Goal: Information Seeking & Learning: Learn about a topic

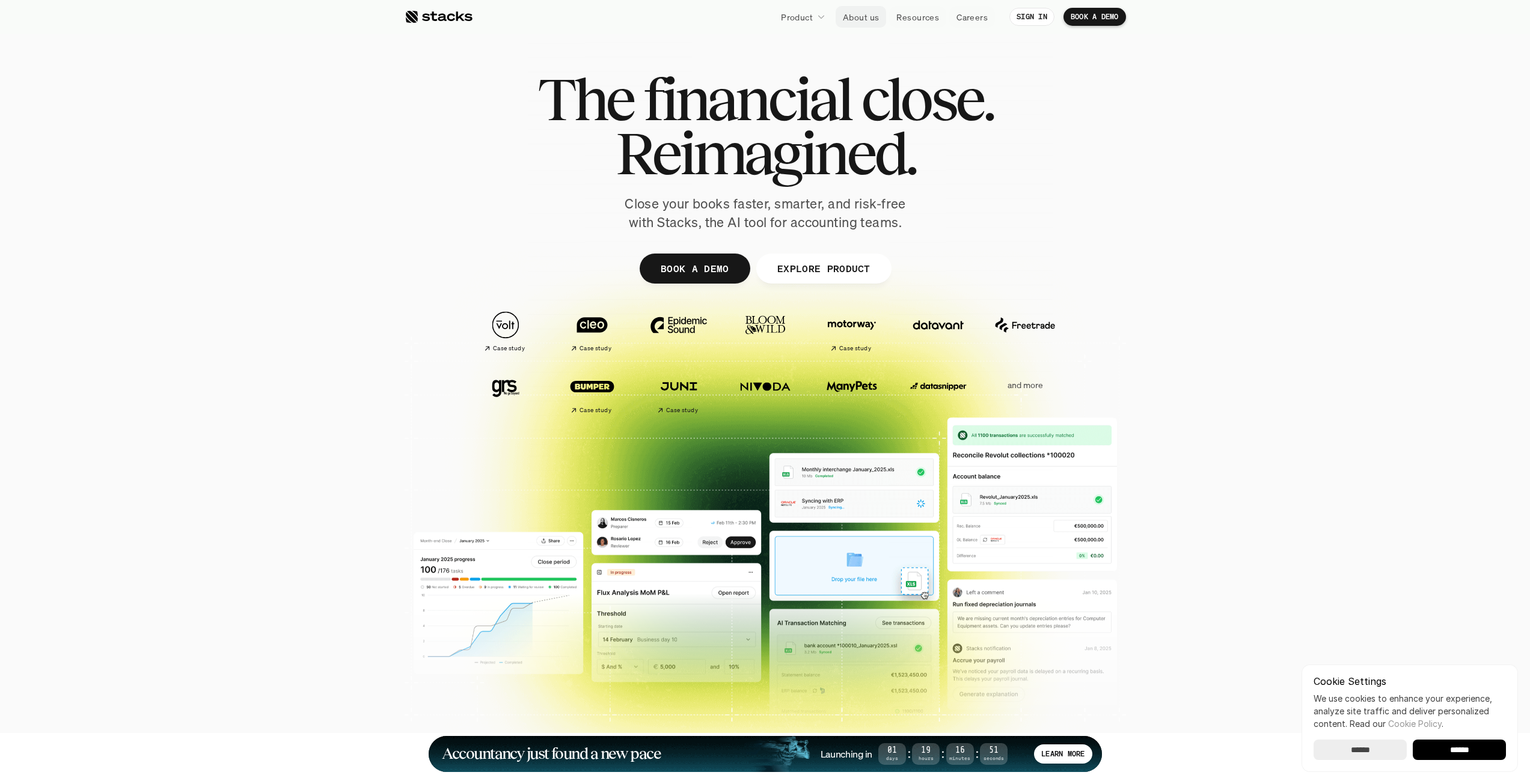
click at [868, 17] on p "About us" at bounding box center [860, 17] width 36 height 12
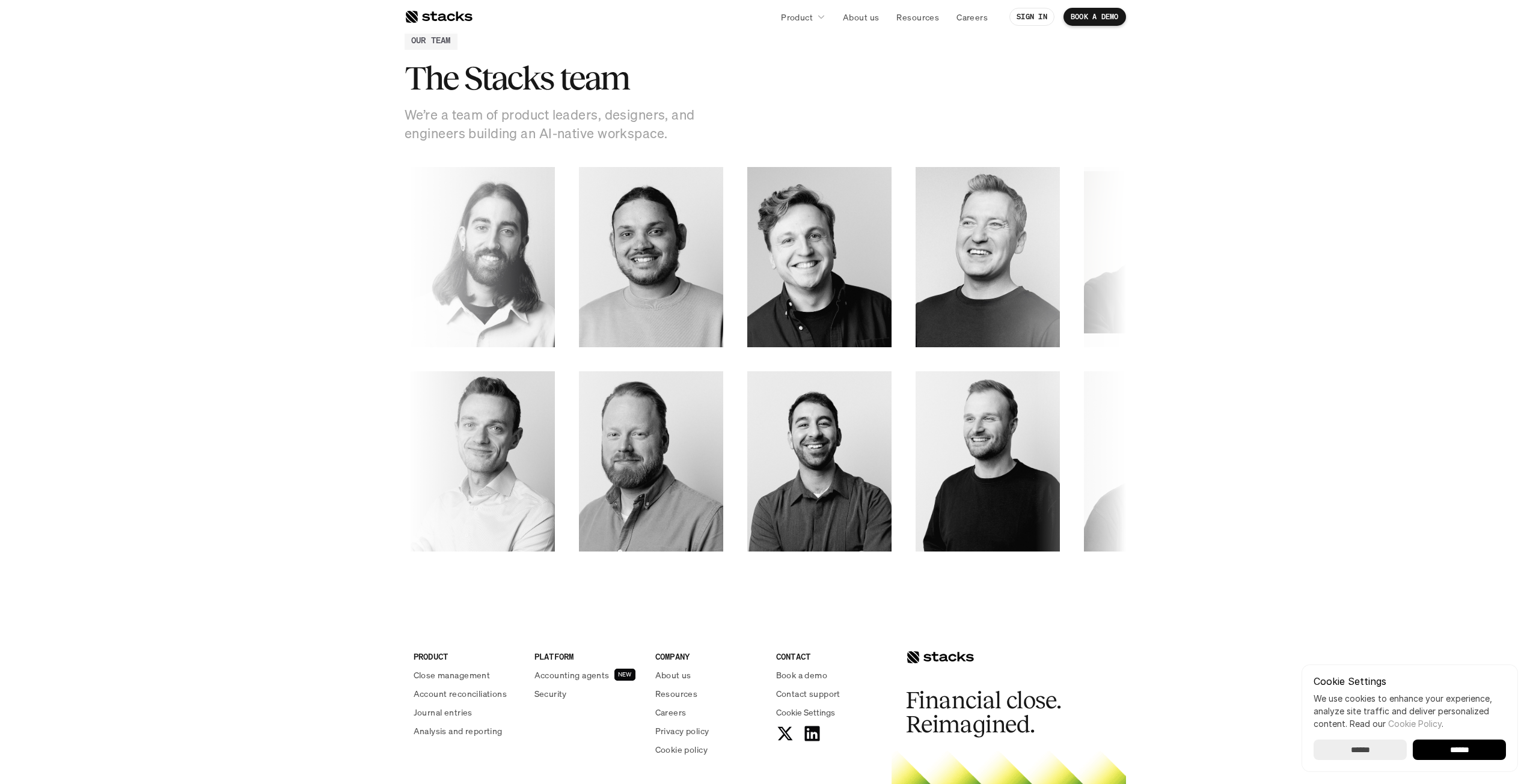
scroll to position [1837, 0]
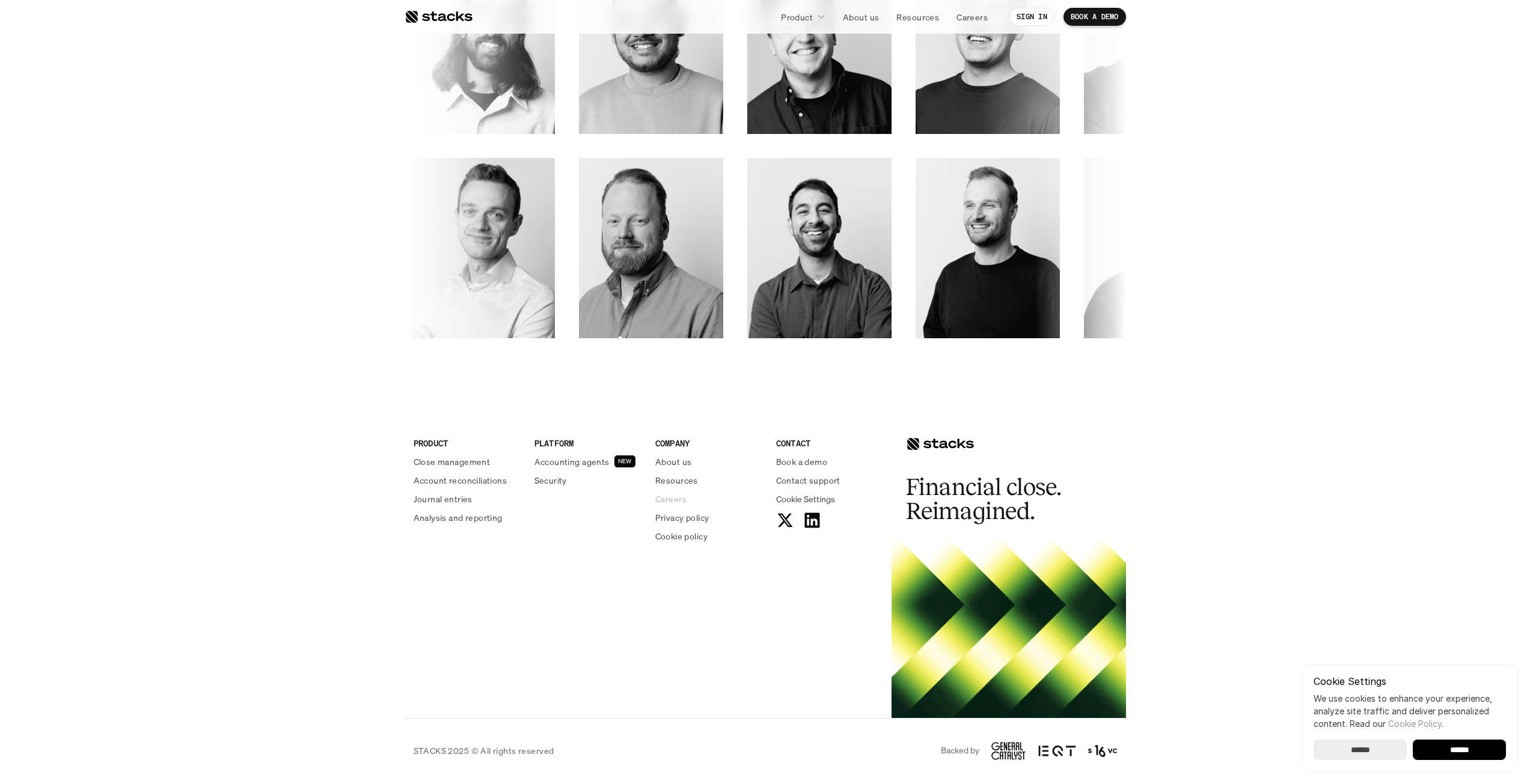
click at [676, 498] on p "Careers" at bounding box center [671, 498] width 31 height 12
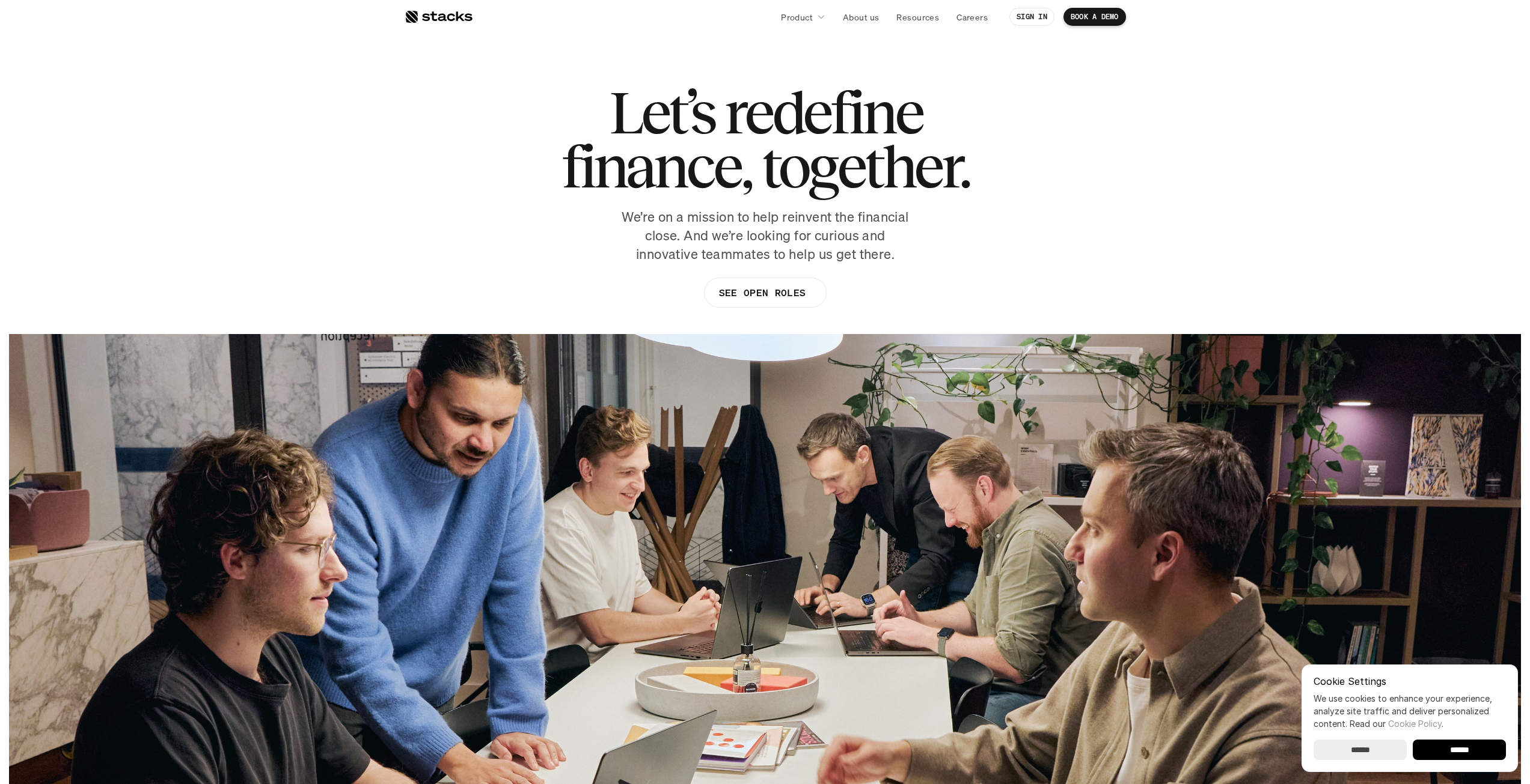
scroll to position [0, 0]
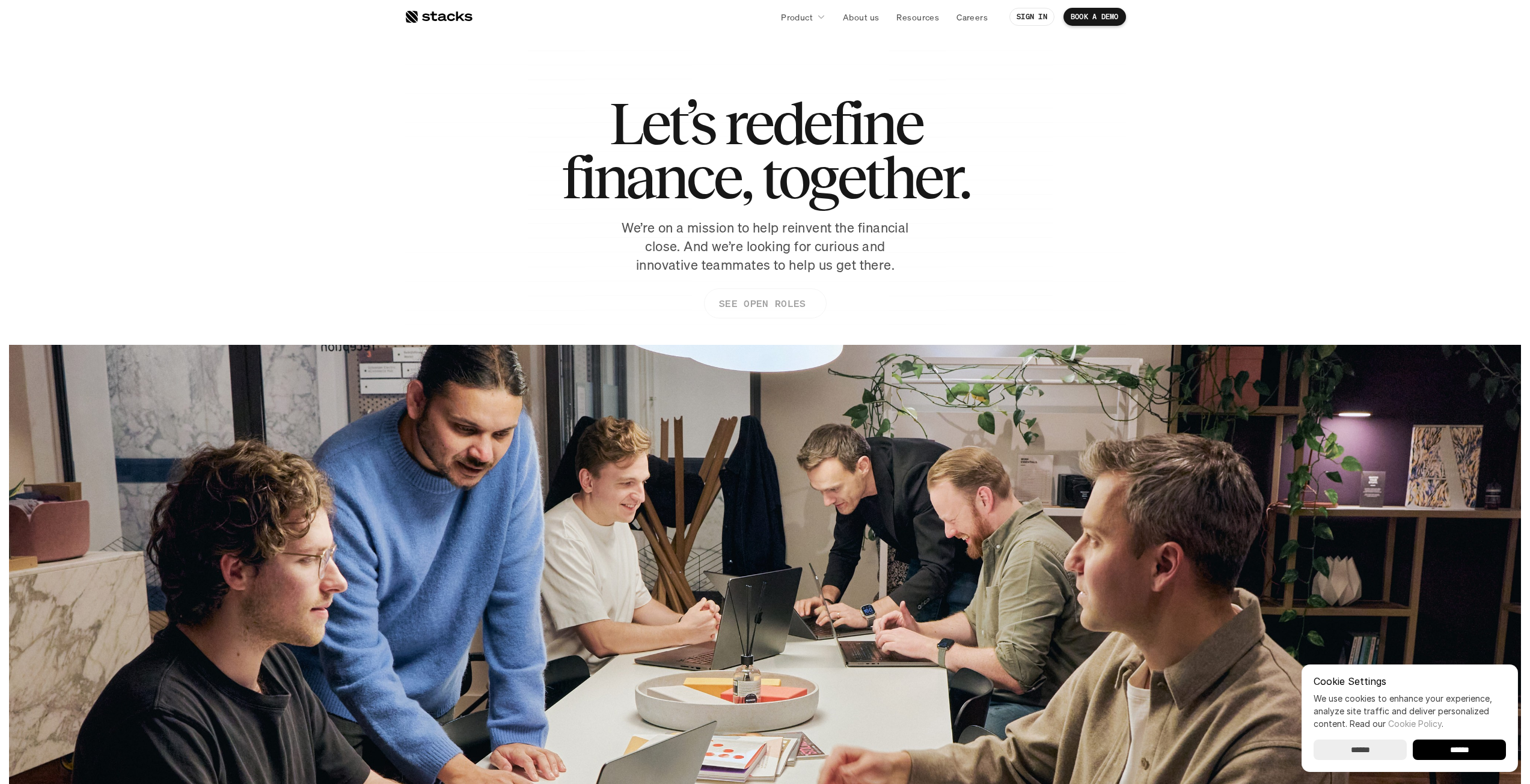
click at [785, 303] on p "SEE OPEN ROLES" at bounding box center [761, 304] width 87 height 18
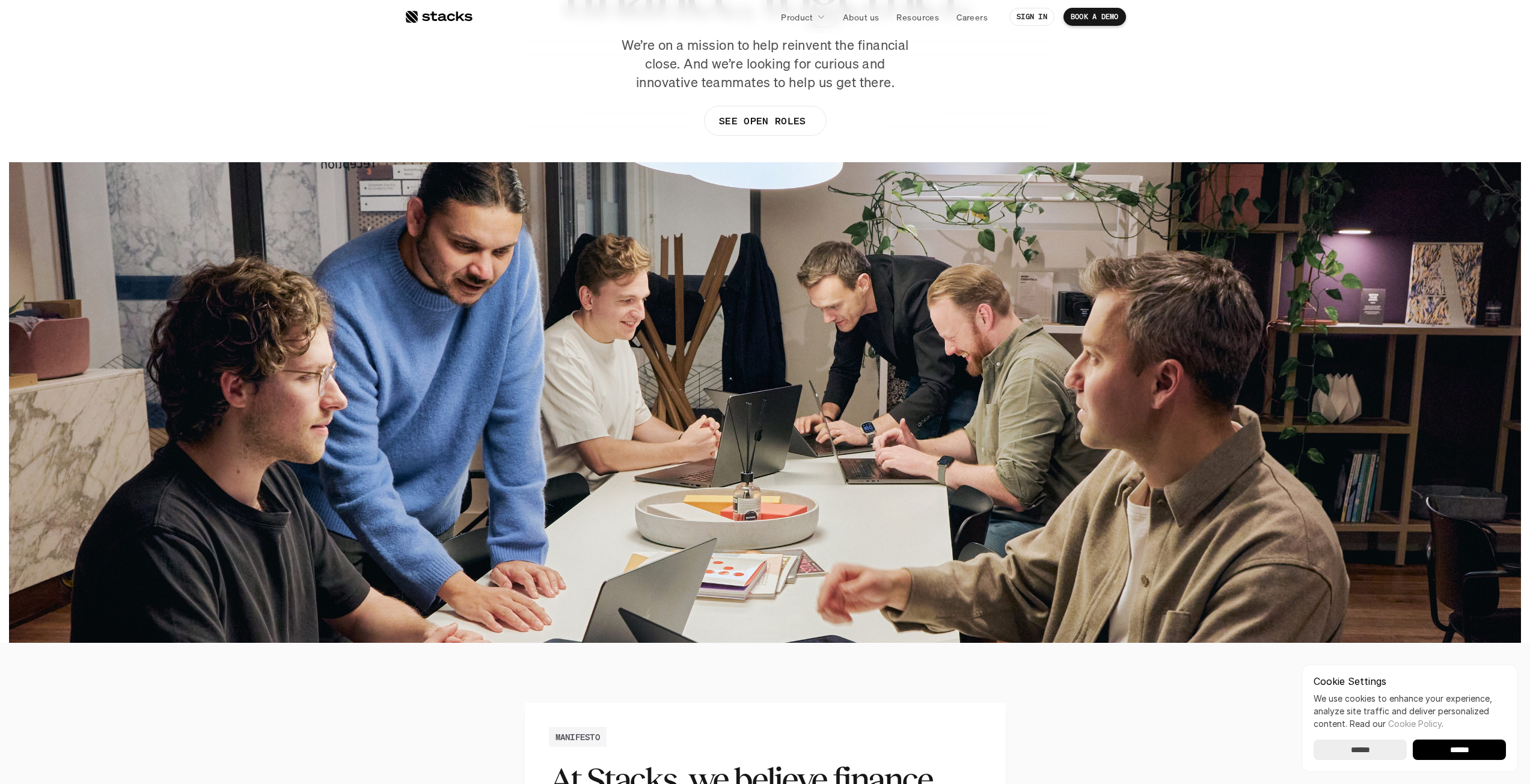
scroll to position [180, 0]
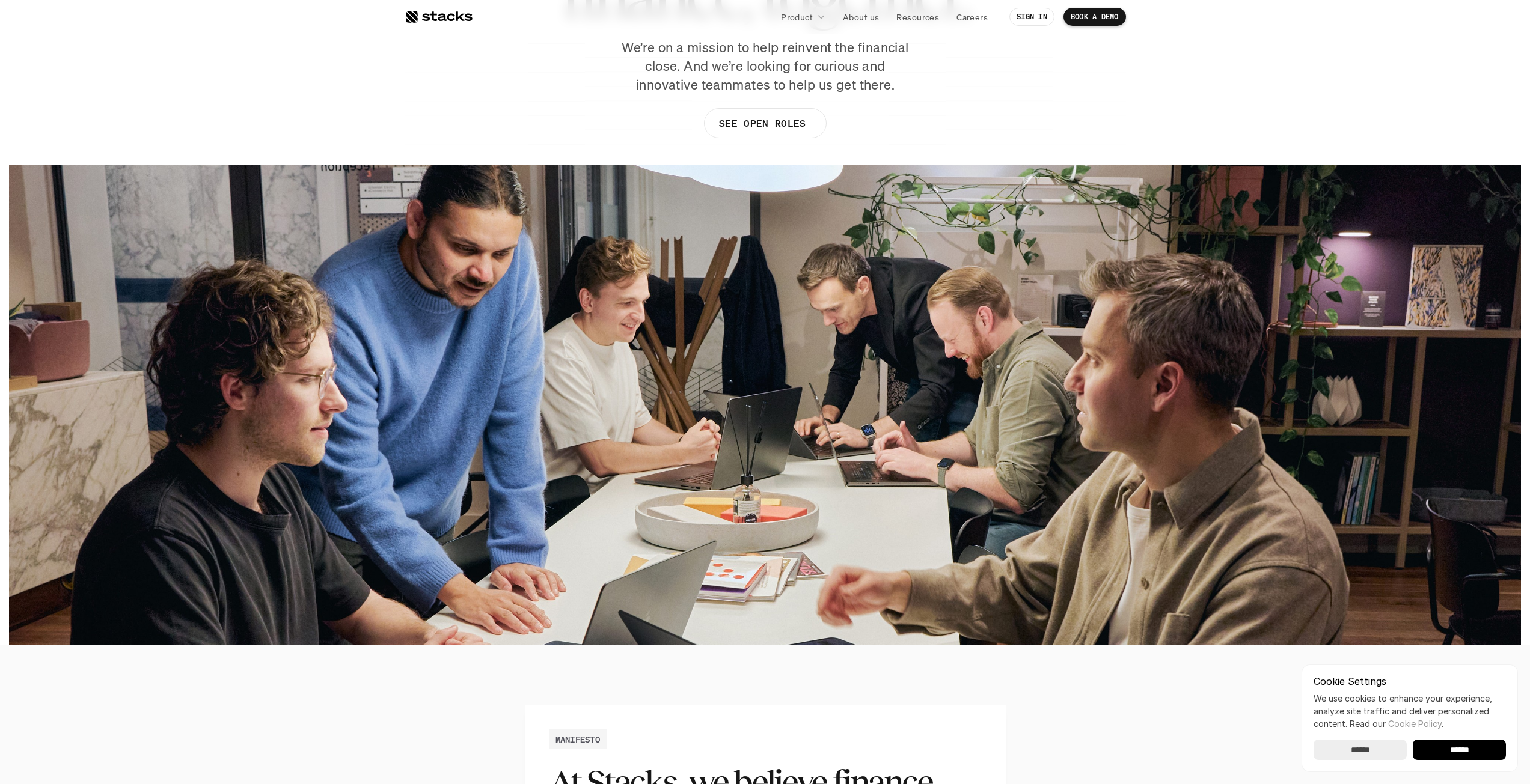
drag, startPoint x: 394, startPoint y: -3, endPoint x: 404, endPoint y: -14, distance: 14.9
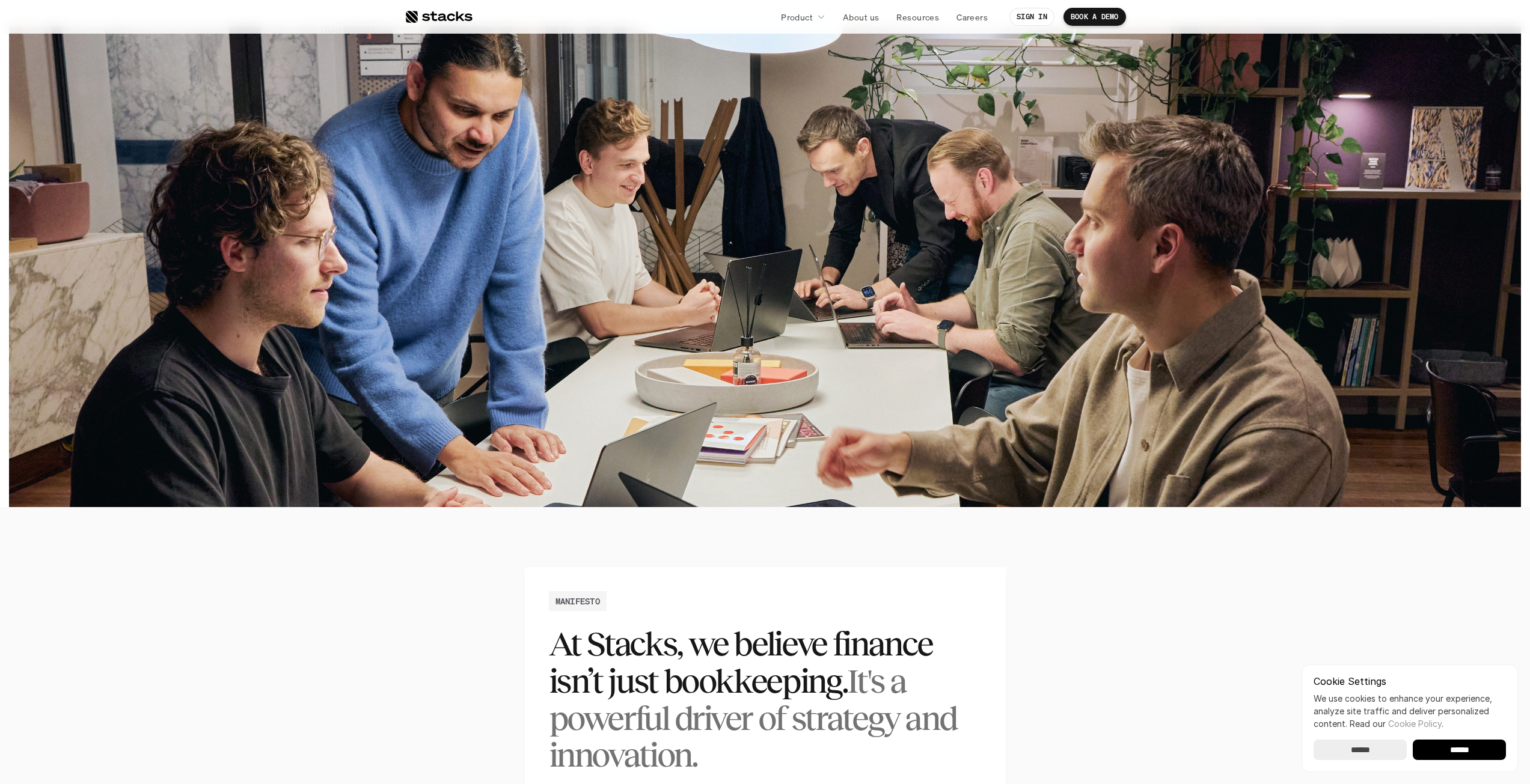
scroll to position [421, 0]
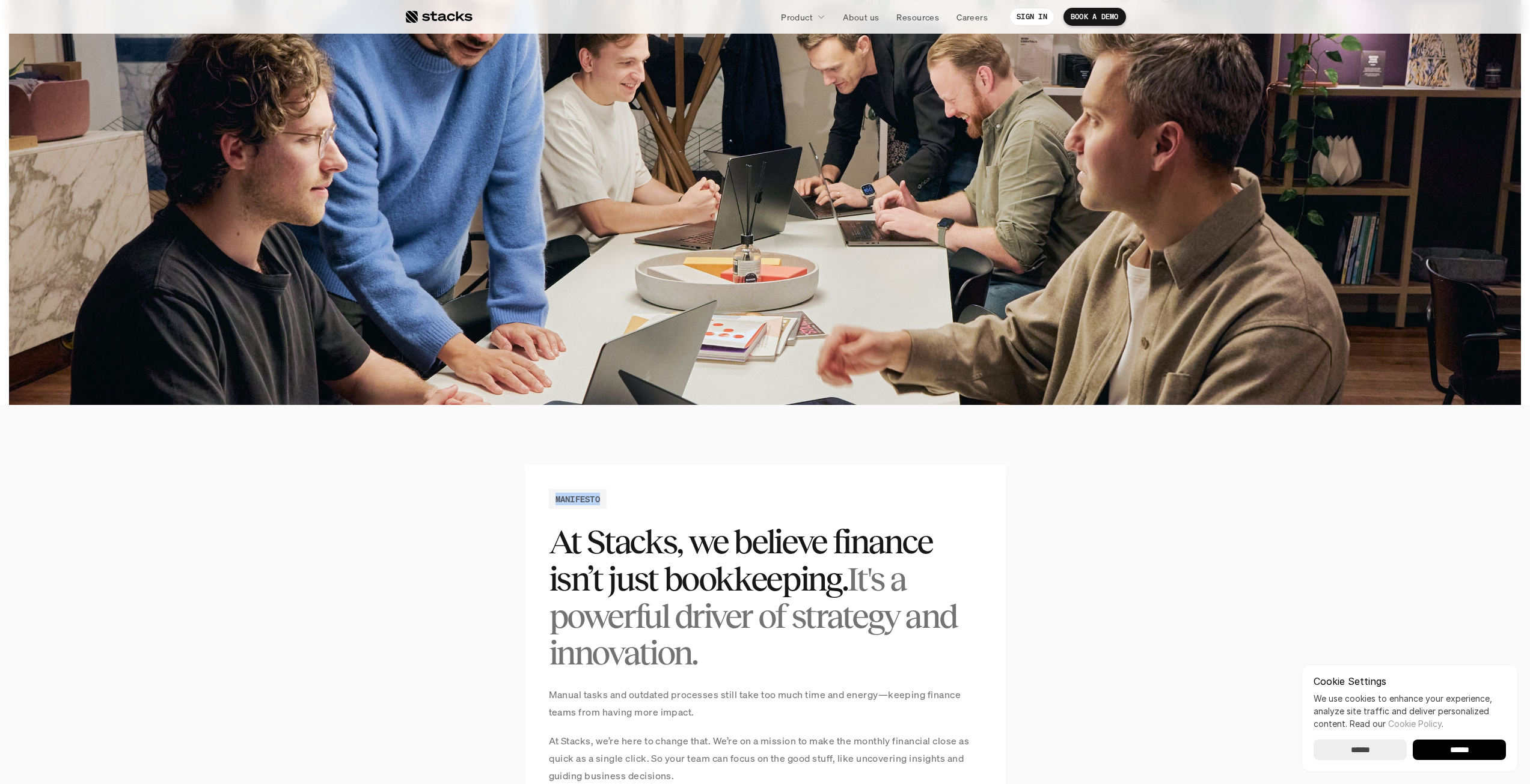
drag, startPoint x: 605, startPoint y: 500, endPoint x: 552, endPoint y: 493, distance: 53.5
click at [552, 493] on div "MANIFESTO" at bounding box center [578, 499] width 59 height 20
click at [555, 489] on div "MANIFESTO At Stacks, we believe finance isn’t just bookkeeping. It's a powerful…" at bounding box center [765, 789] width 481 height 647
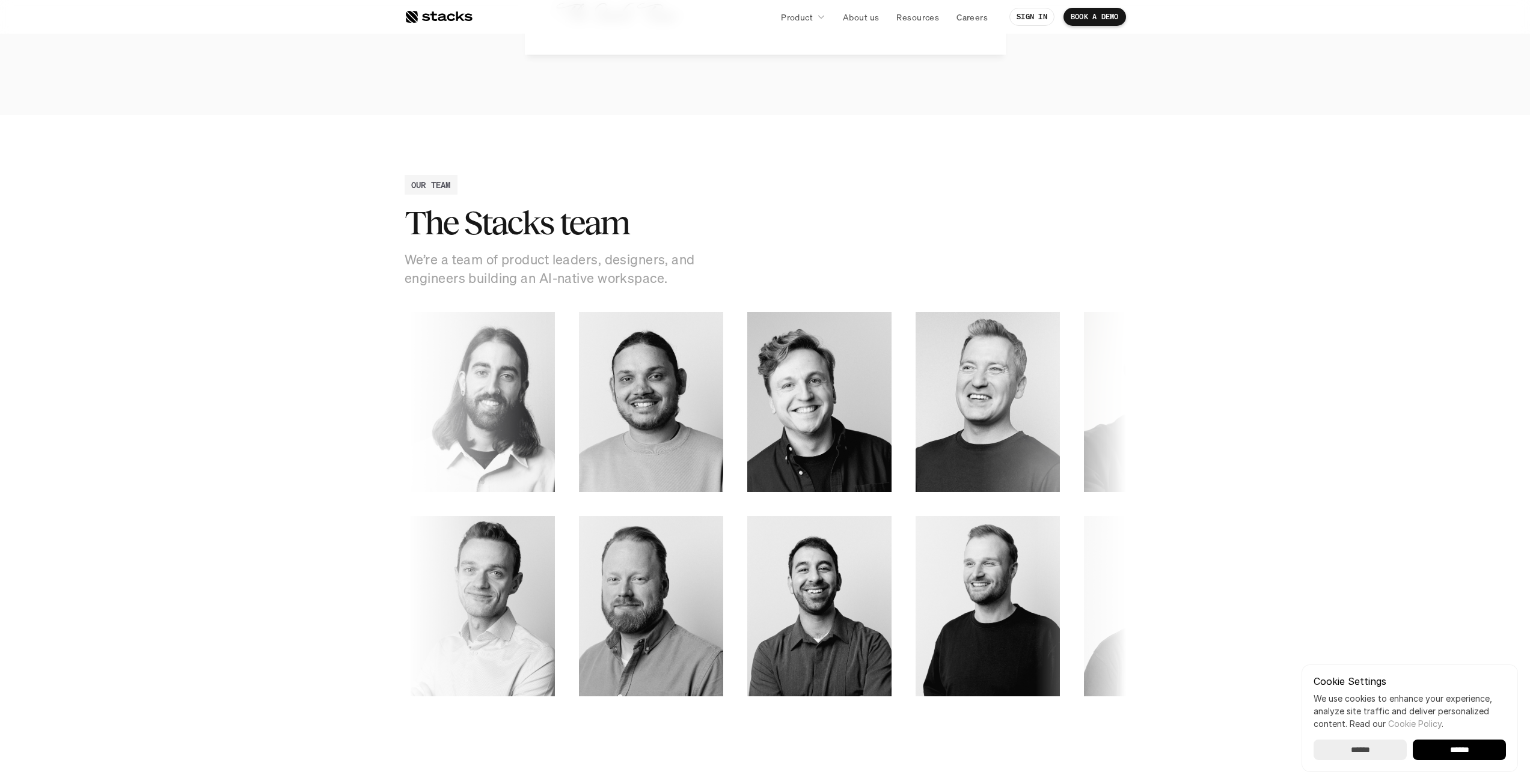
scroll to position [1476, 0]
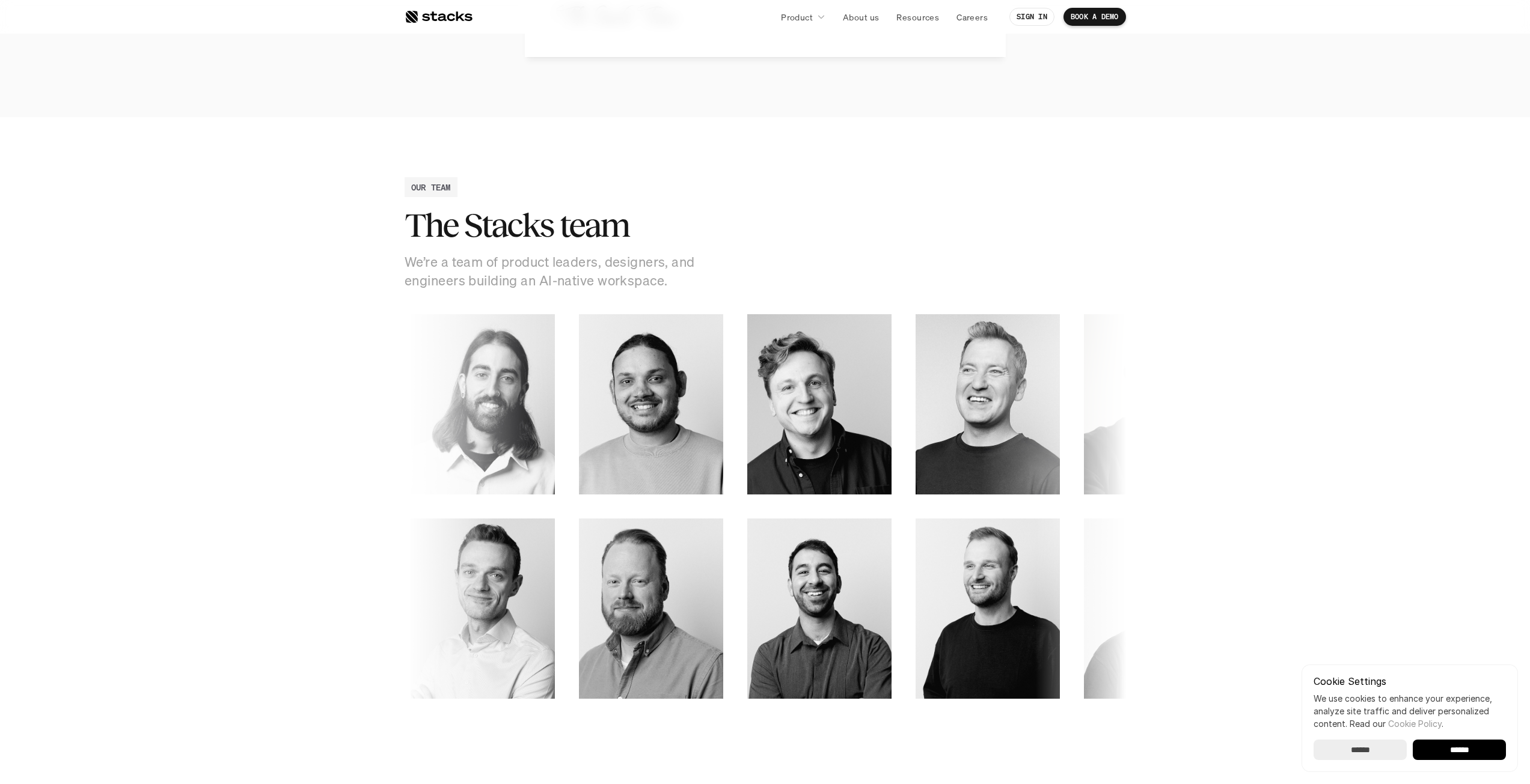
click at [461, 26] on link at bounding box center [439, 16] width 68 height 21
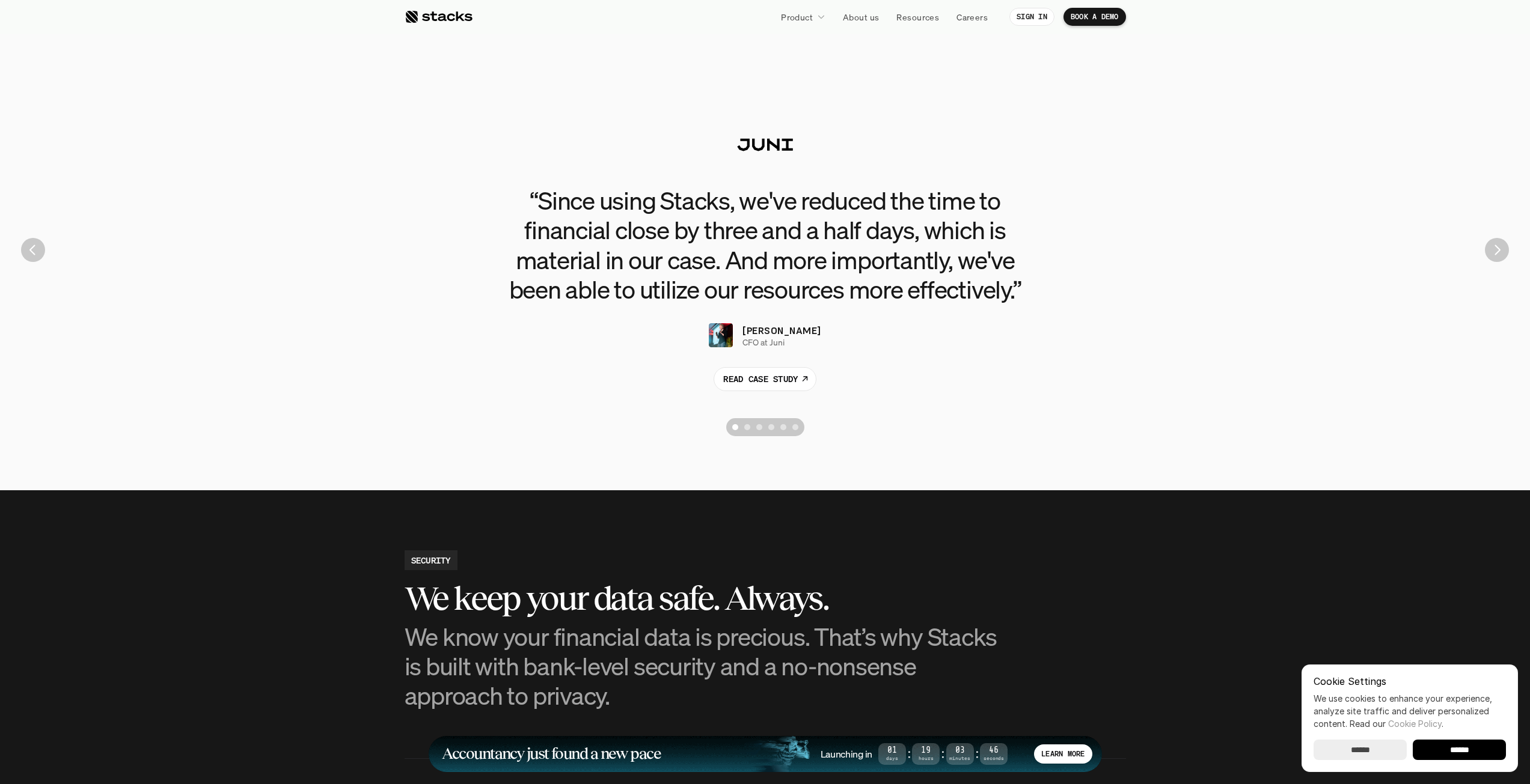
scroll to position [2644, 0]
